Goal: Navigation & Orientation: Find specific page/section

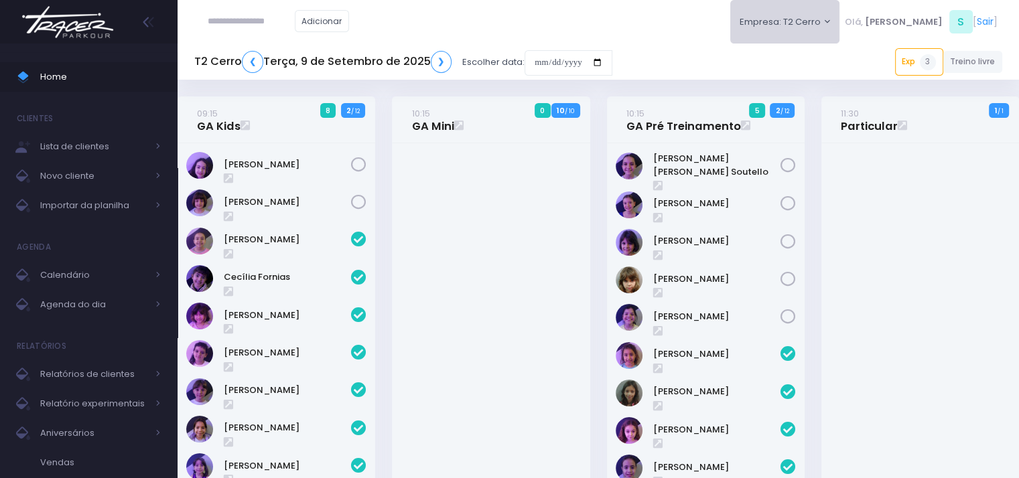
click at [813, 35] on button "Empresa: T2 Cerro" at bounding box center [785, 22] width 110 height 44
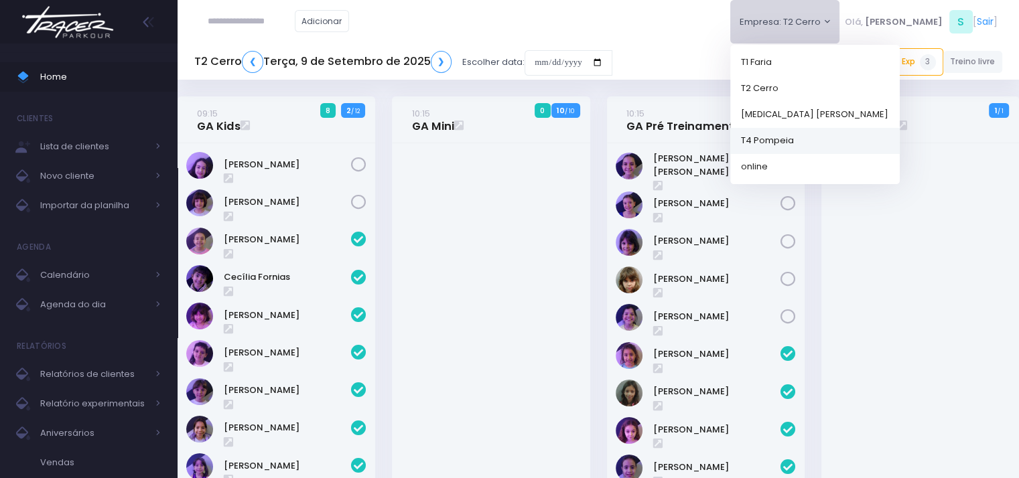
click at [825, 143] on link "T4 Pompeia" at bounding box center [815, 140] width 170 height 26
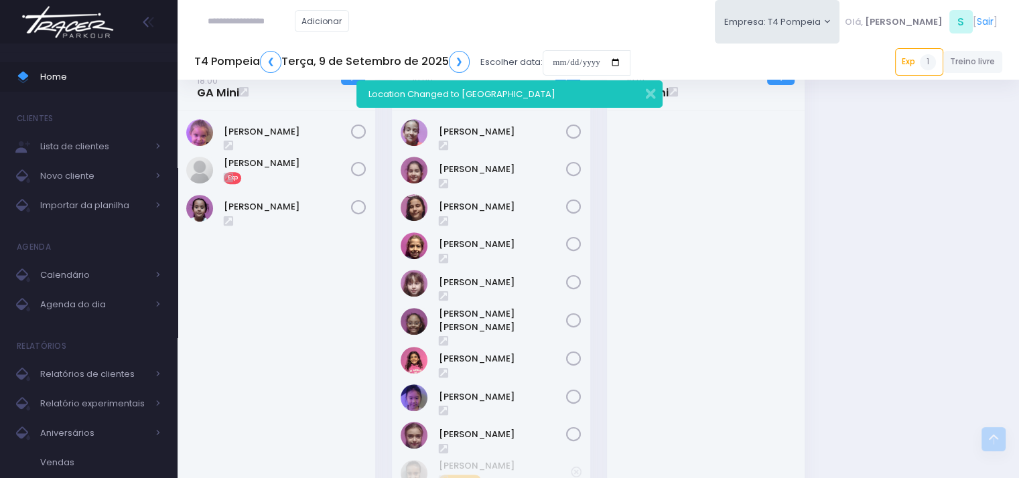
scroll to position [466, 0]
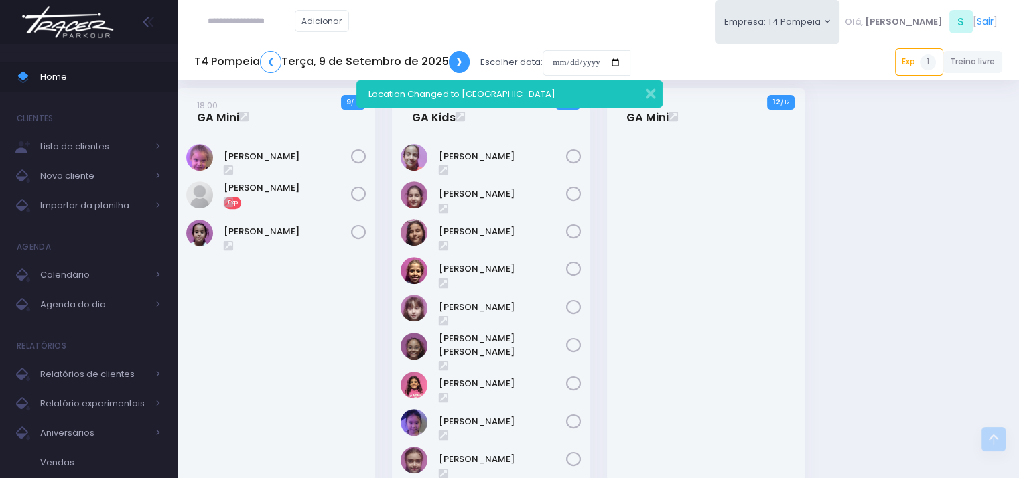
drag, startPoint x: 461, startPoint y: 60, endPoint x: 496, endPoint y: 70, distance: 36.1
click at [461, 61] on link "❯" at bounding box center [459, 62] width 21 height 22
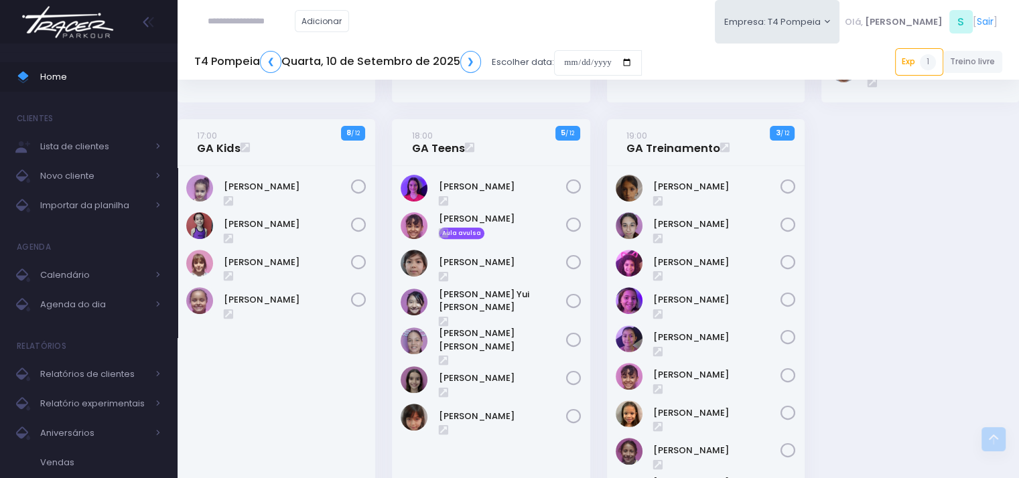
scroll to position [390, 0]
